Goal: Task Accomplishment & Management: Use online tool/utility

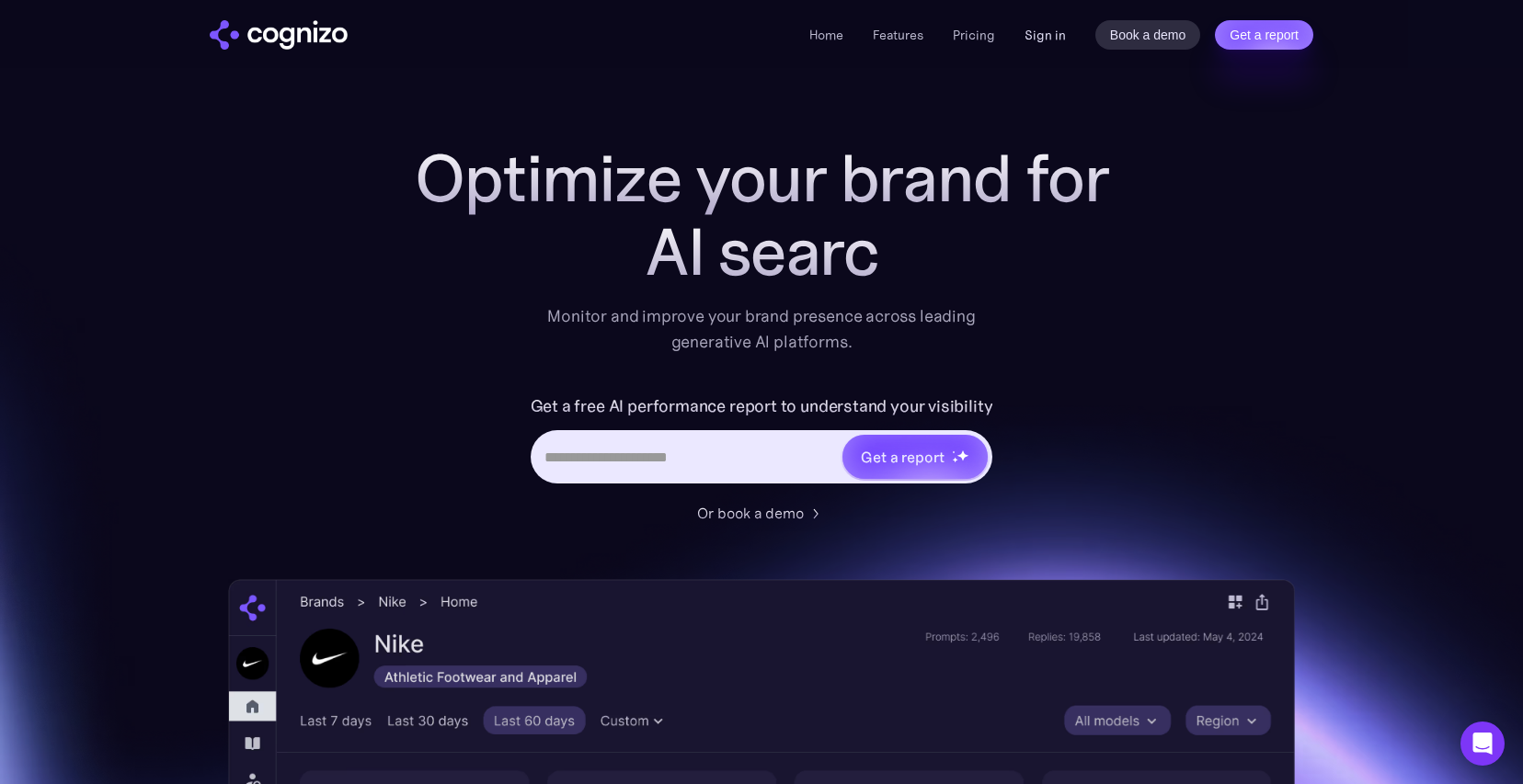
click at [1037, 34] on link "Sign in" at bounding box center [1045, 35] width 42 height 22
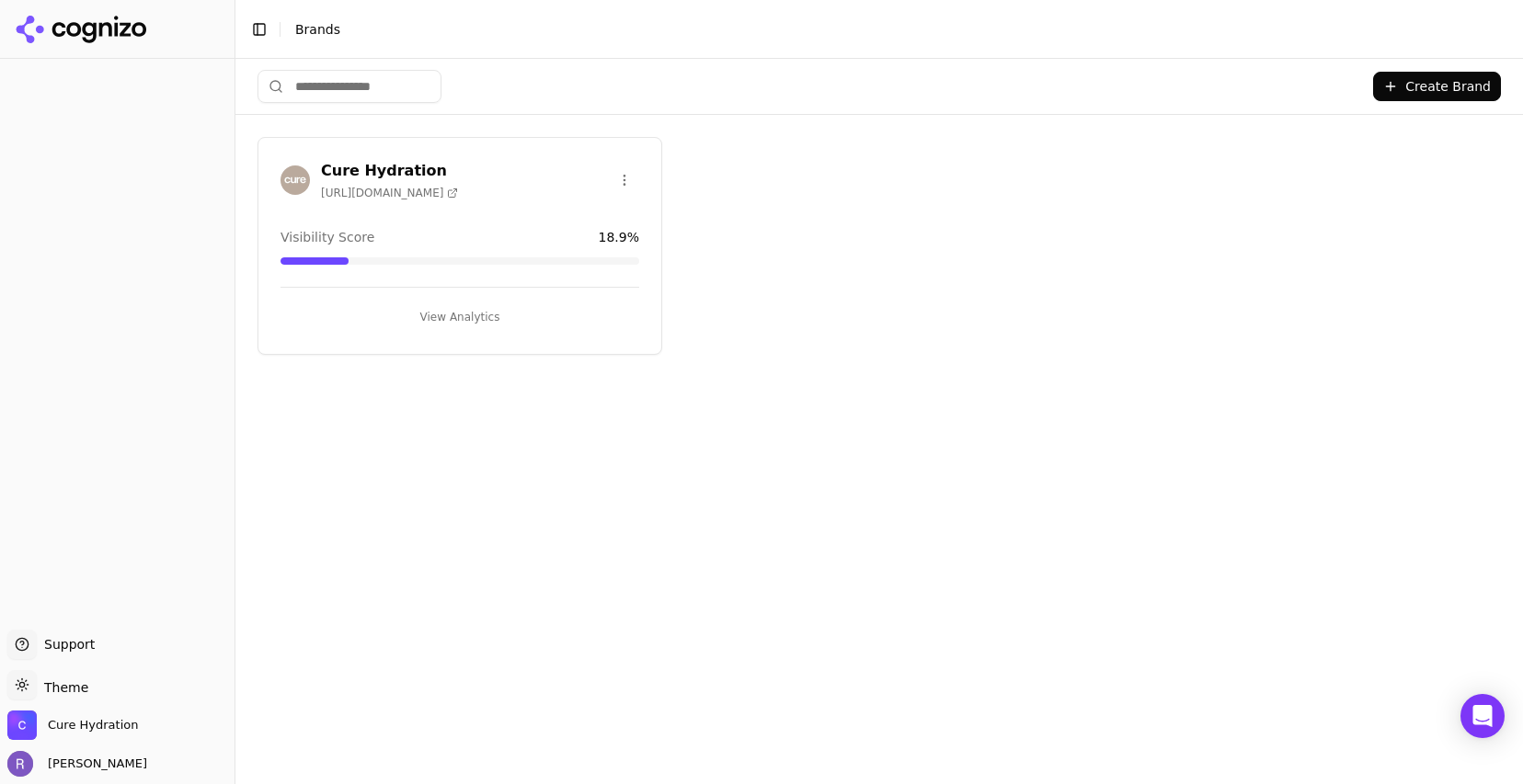
click at [478, 312] on button "View Analytics" at bounding box center [460, 317] width 359 height 30
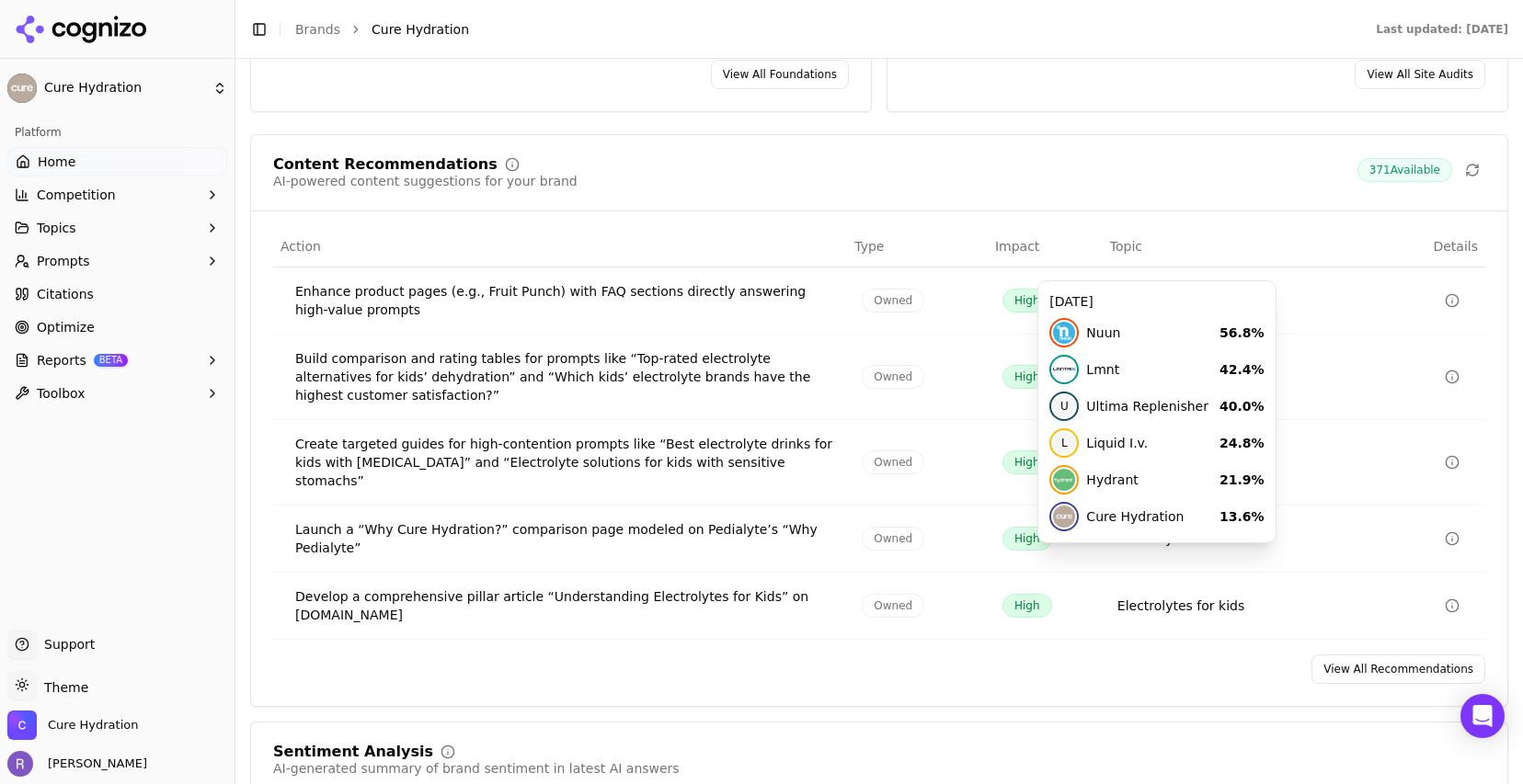
scroll to position [2599, 0]
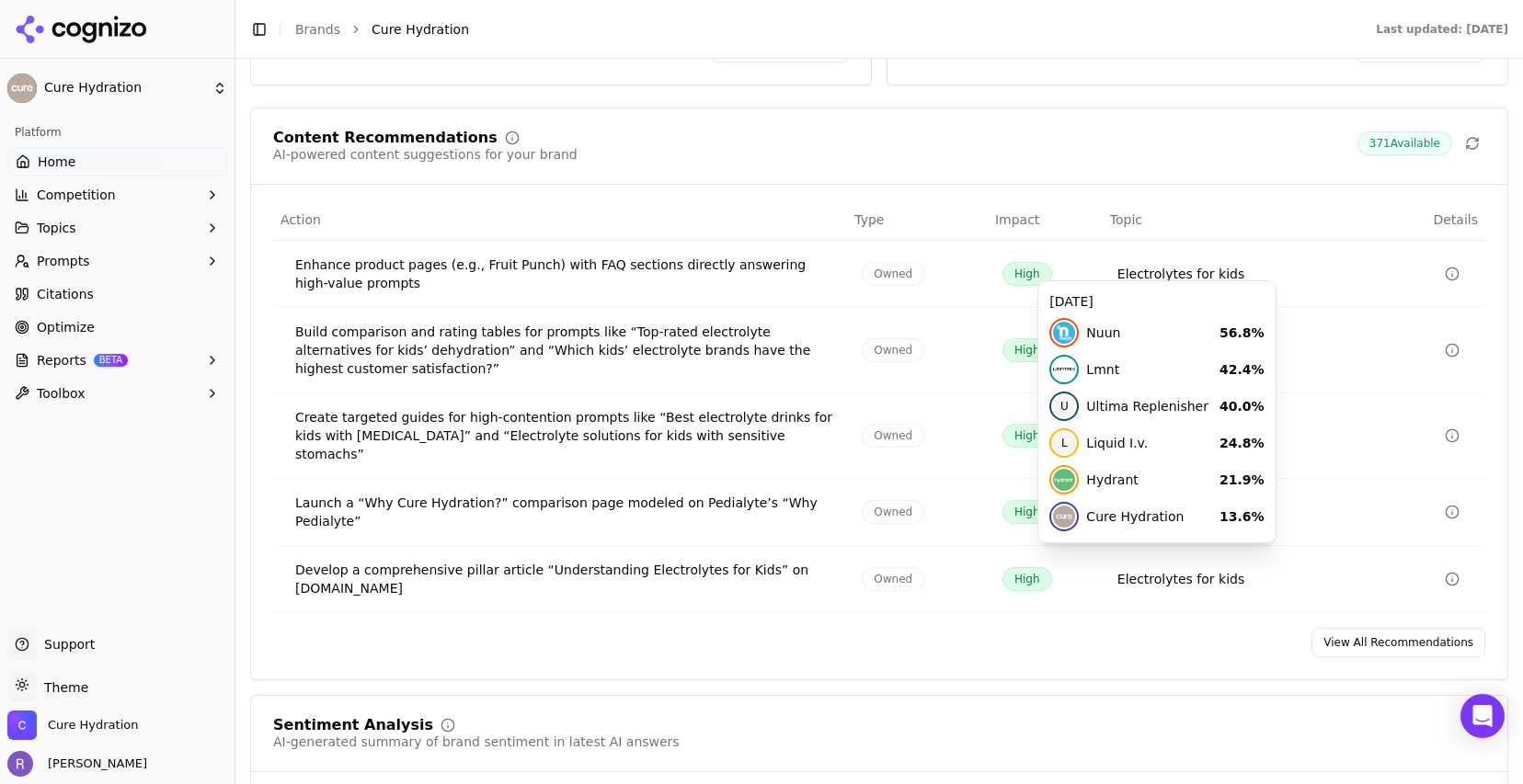
click at [1425, 628] on link "View All Recommendations" at bounding box center [1399, 643] width 174 height 30
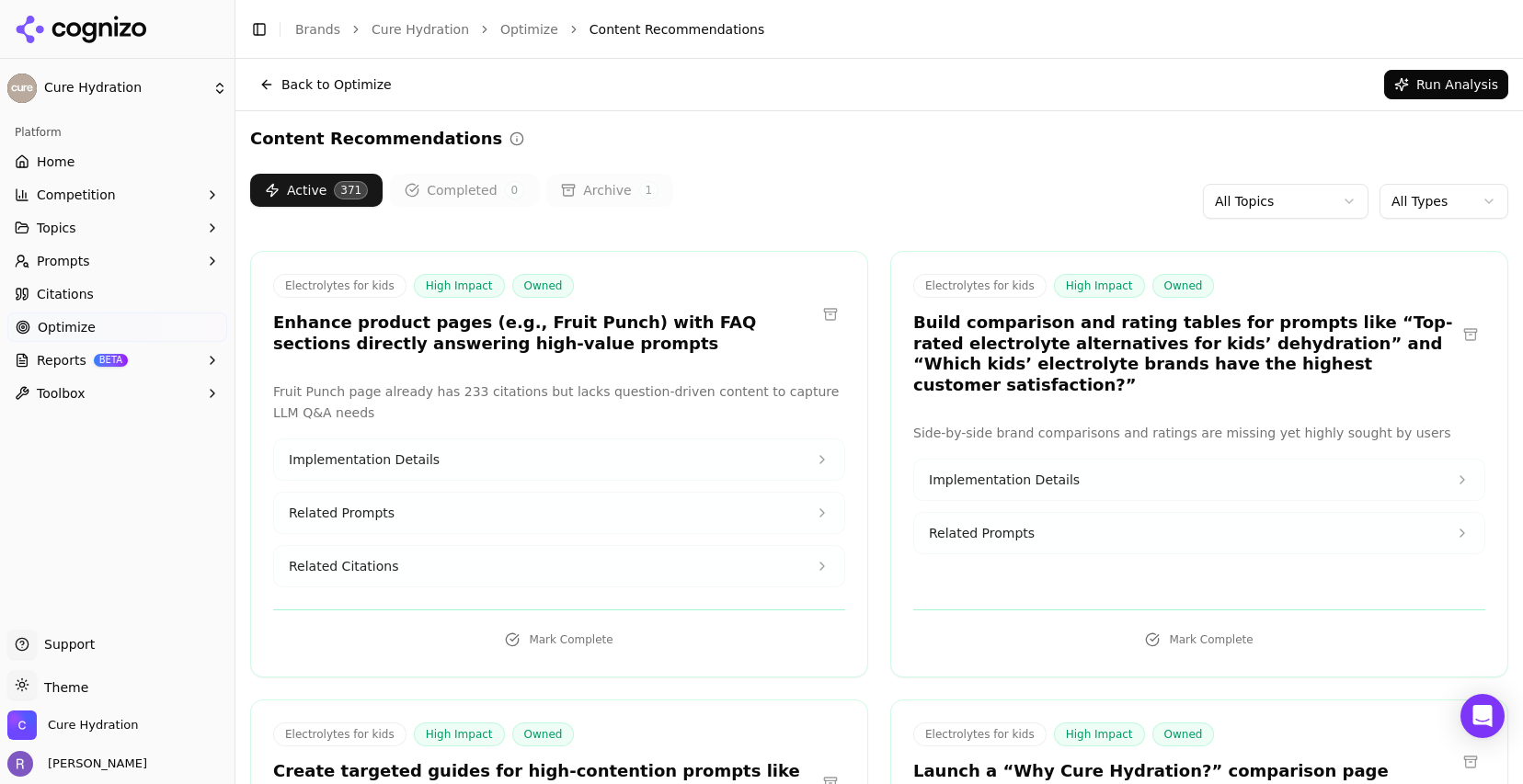
click at [1273, 206] on html "Cure Hydration Platform Home Competition Topics Prompts Citations Optimize Repo…" at bounding box center [761, 392] width 1523 height 784
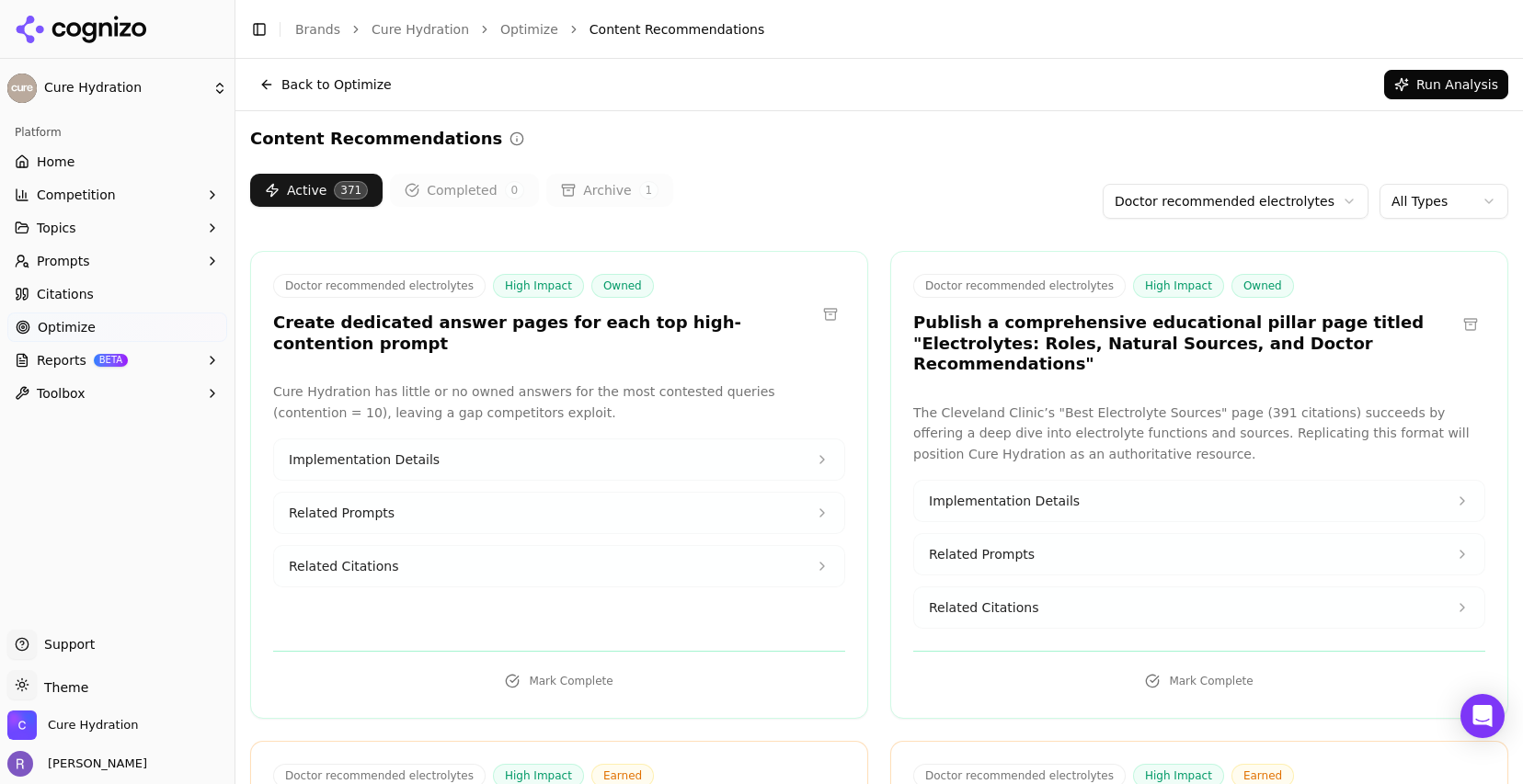
click at [1445, 195] on html "Cure Hydration Platform Home Competition Topics Prompts Citations Optimize Repo…" at bounding box center [761, 392] width 1523 height 784
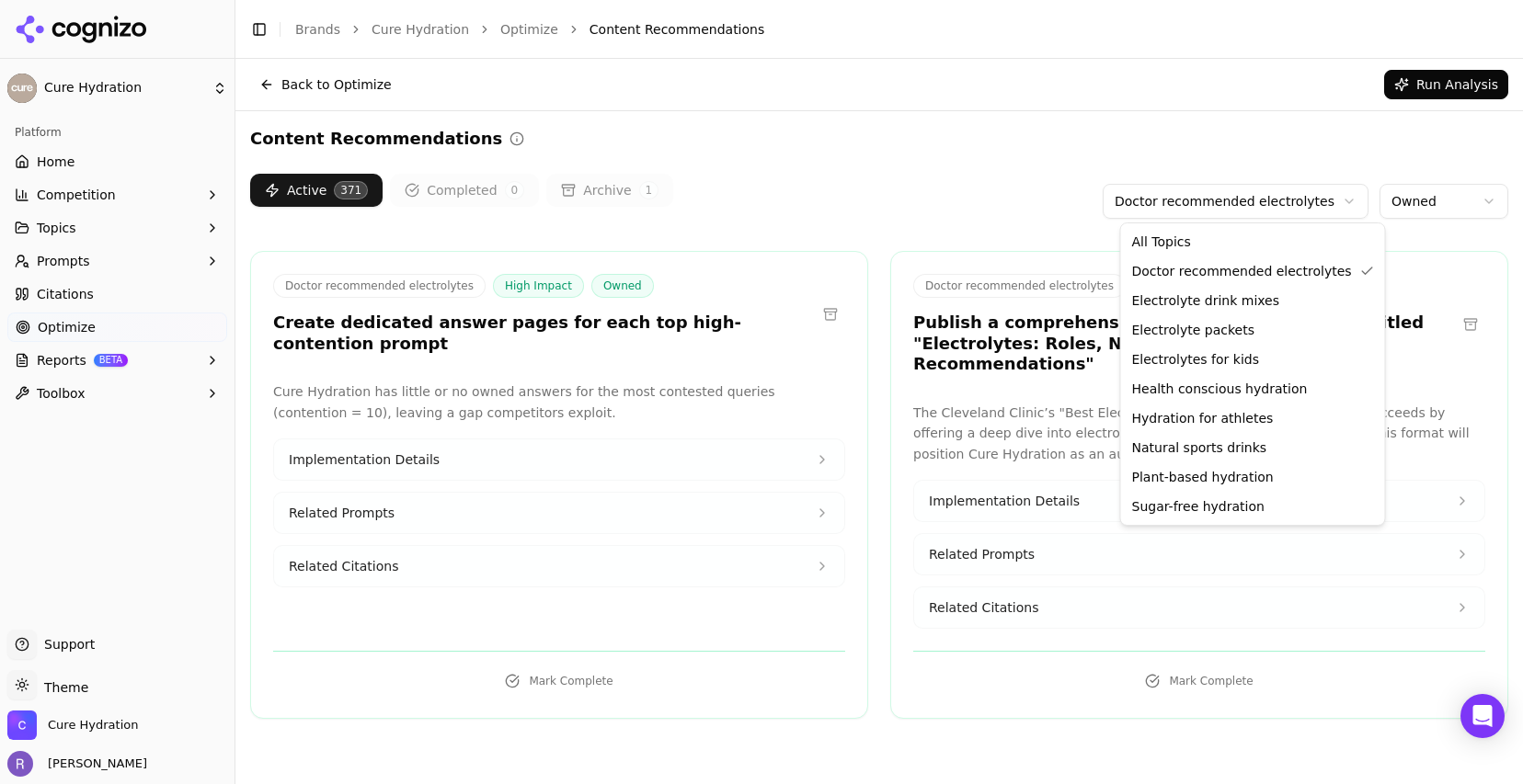
click at [1328, 205] on html "Cure Hydration Platform Home Competition Topics Prompts Citations Optimize Repo…" at bounding box center [761, 392] width 1523 height 784
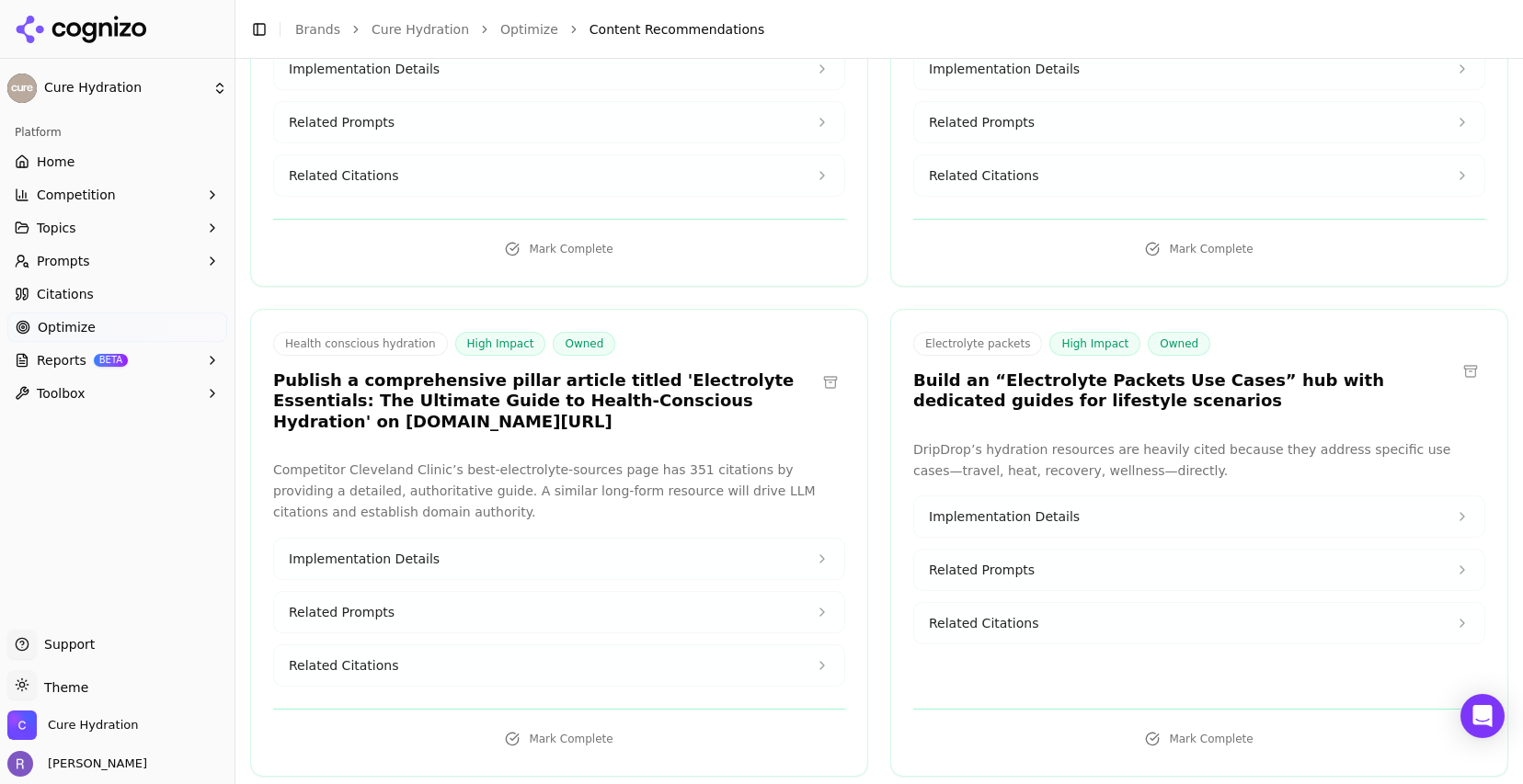
scroll to position [2674, 0]
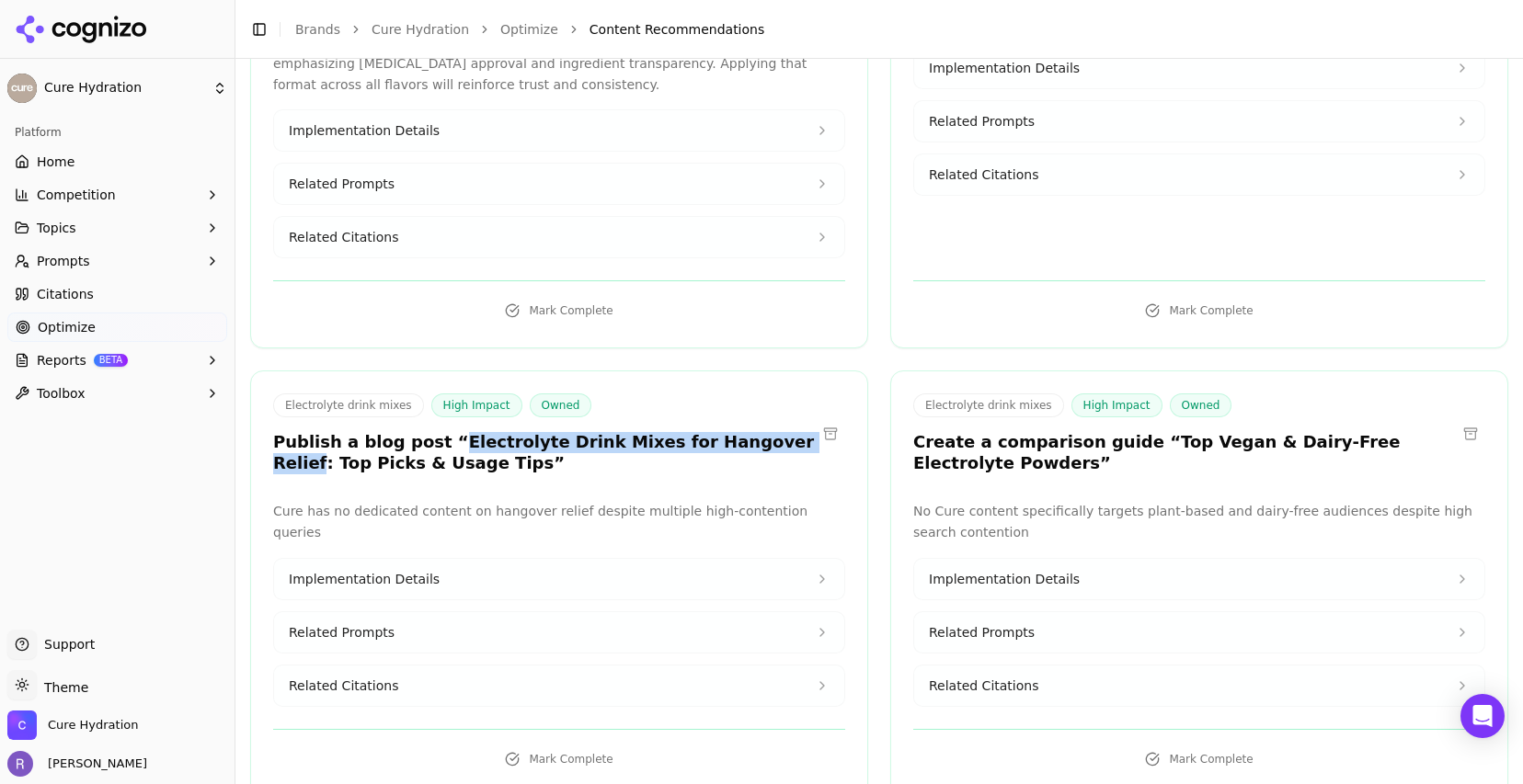
drag, startPoint x: 762, startPoint y: 430, endPoint x: 432, endPoint y: 420, distance: 330.2
click at [432, 432] on h3 "Publish a blog post “Electrolyte Drink Mixes for Hangover Relief: Top Picks & U…" at bounding box center [544, 452] width 542 height 42
copy h3 "Electrolyte Drink Mixes for Hangover Relief"
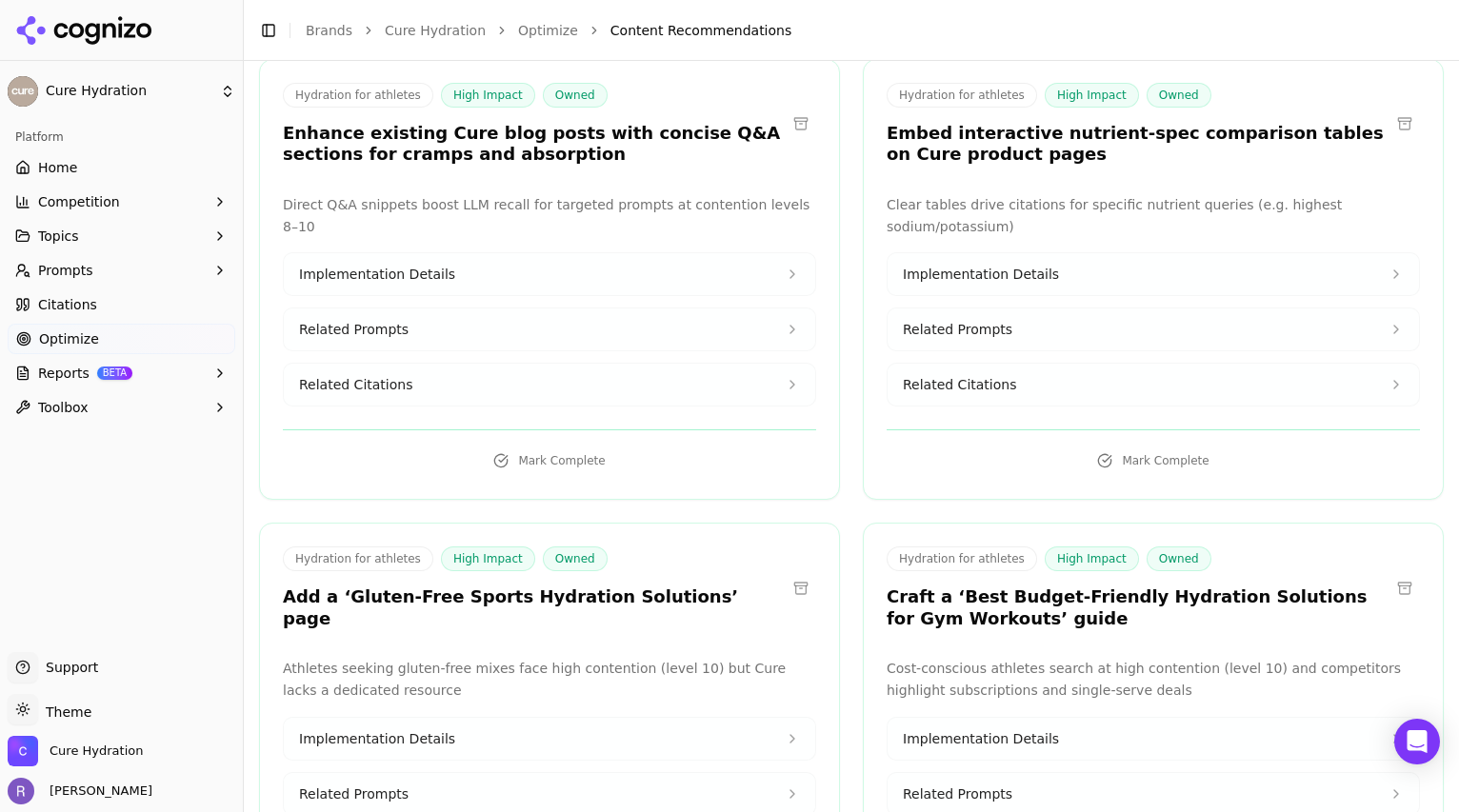
scroll to position [6289, 0]
